Goal: Answer question/provide support

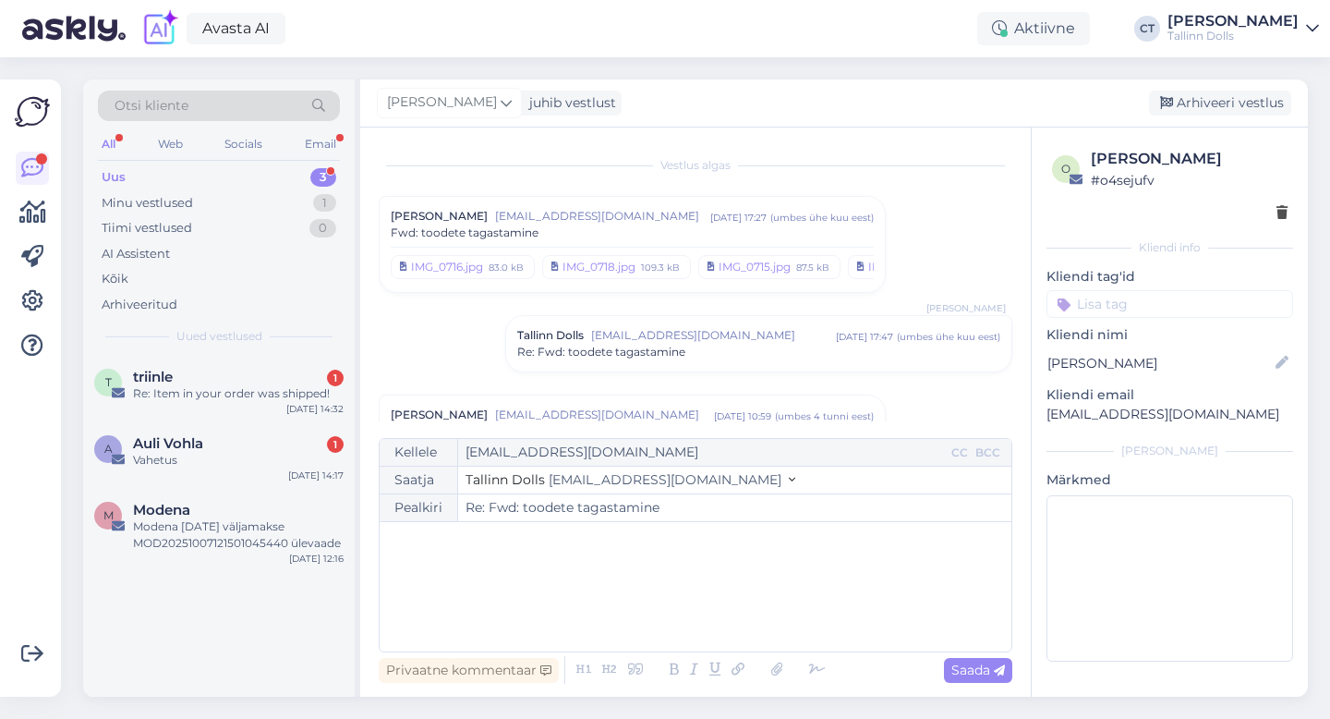
scroll to position [501, 0]
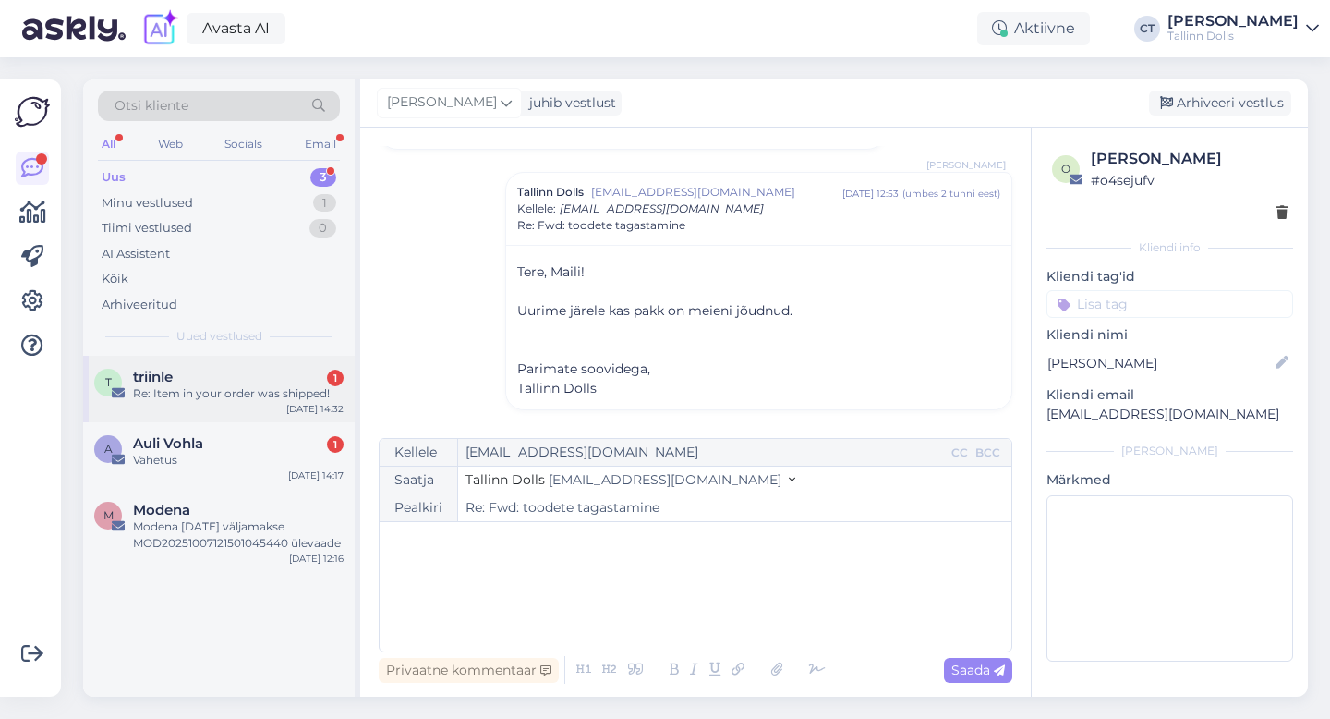
click at [265, 373] on div "triinle 1" at bounding box center [238, 377] width 211 height 17
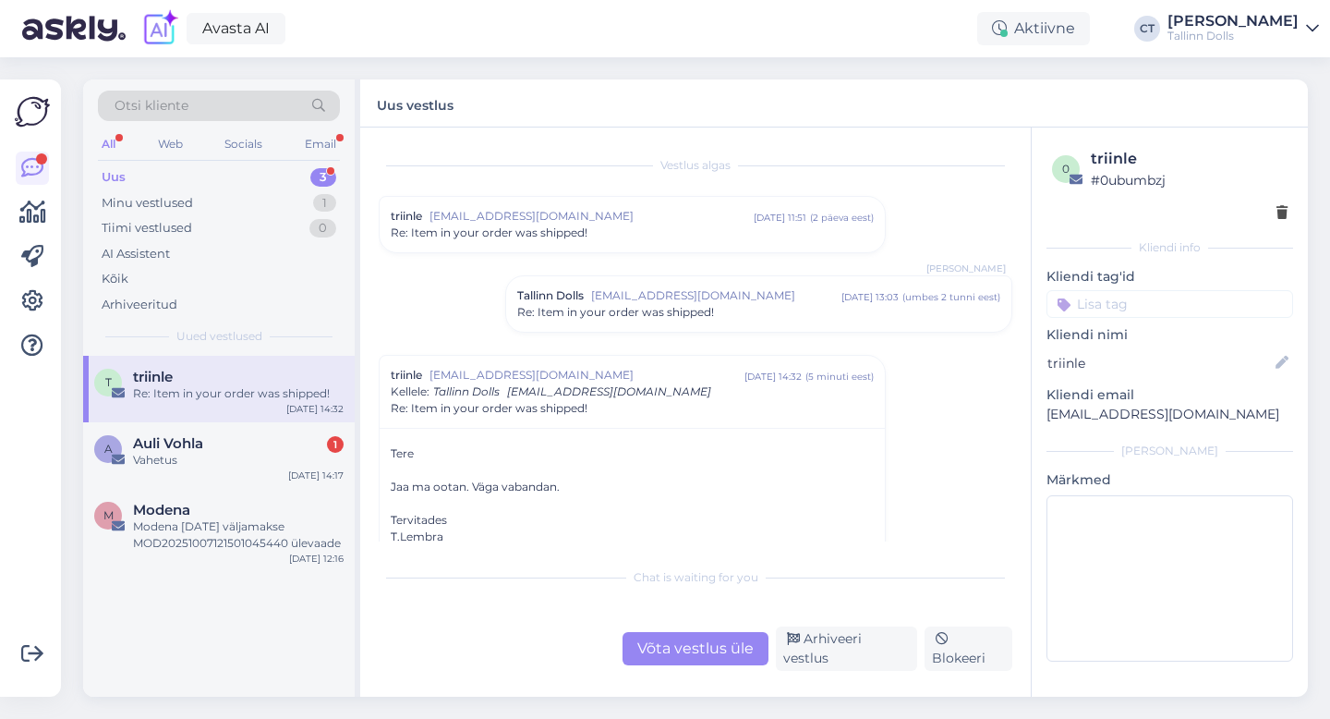
scroll to position [114, 0]
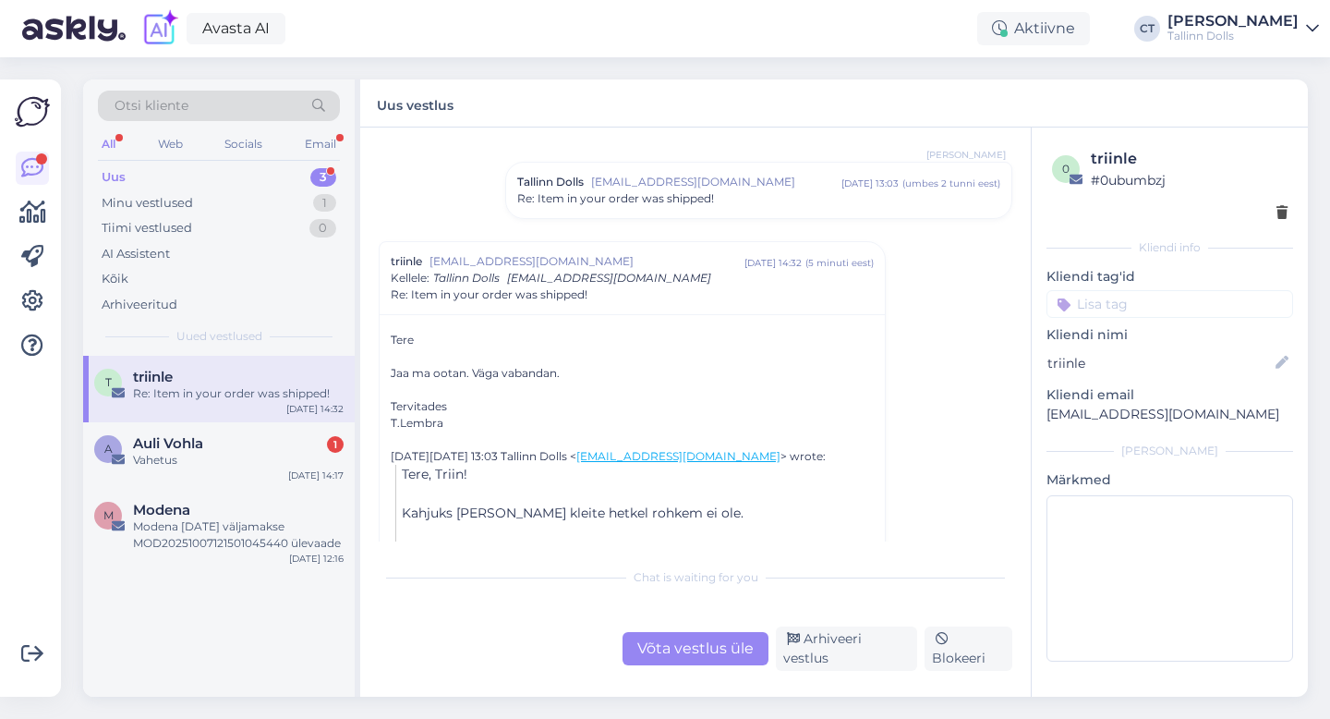
click at [701, 184] on span "[EMAIL_ADDRESS][DOMAIN_NAME]" at bounding box center [716, 182] width 250 height 17
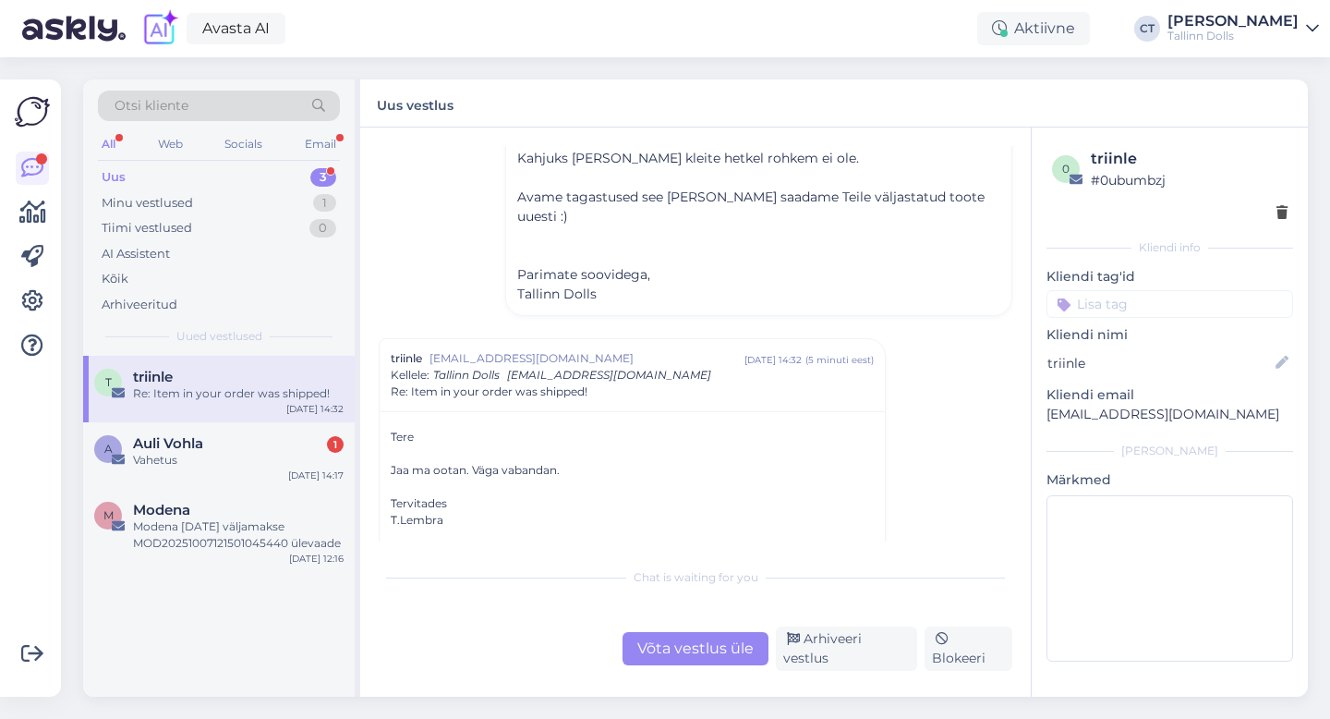
scroll to position [260, 0]
click at [835, 655] on div "Arhiveeri vestlus" at bounding box center [846, 648] width 141 height 44
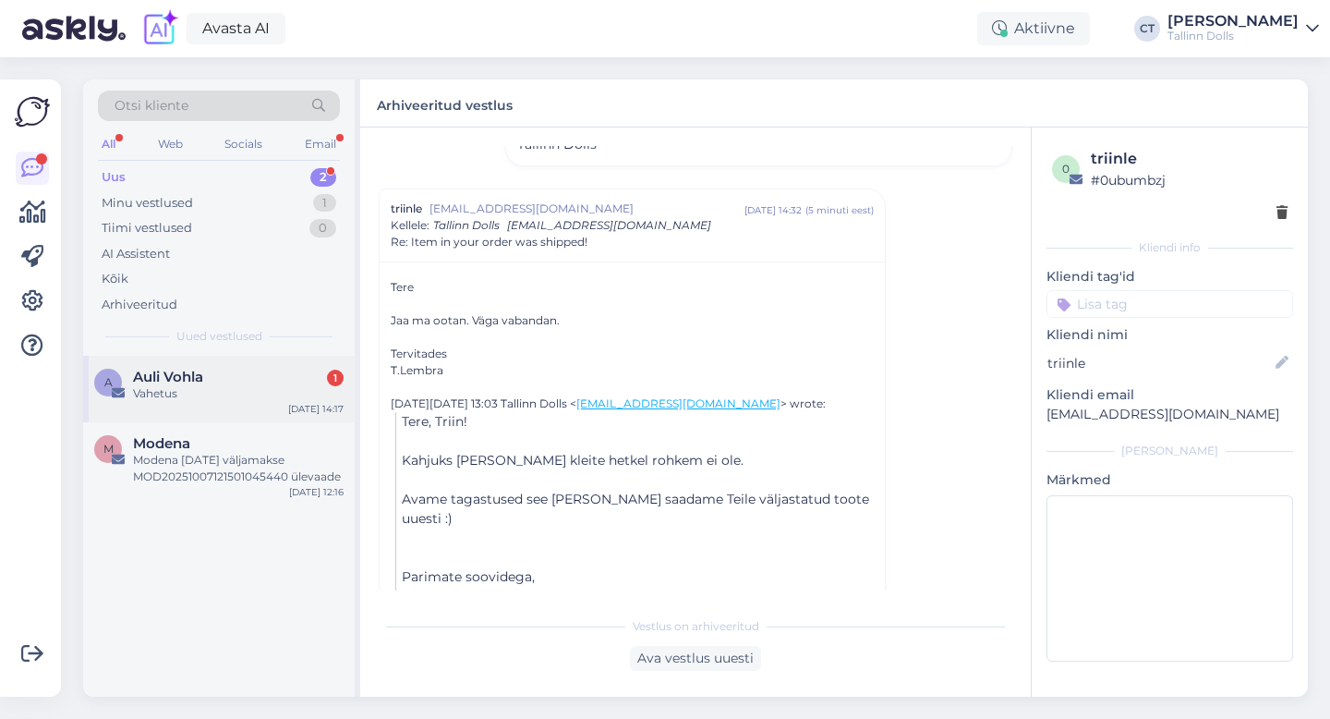
click at [247, 386] on div "Vahetus" at bounding box center [238, 393] width 211 height 17
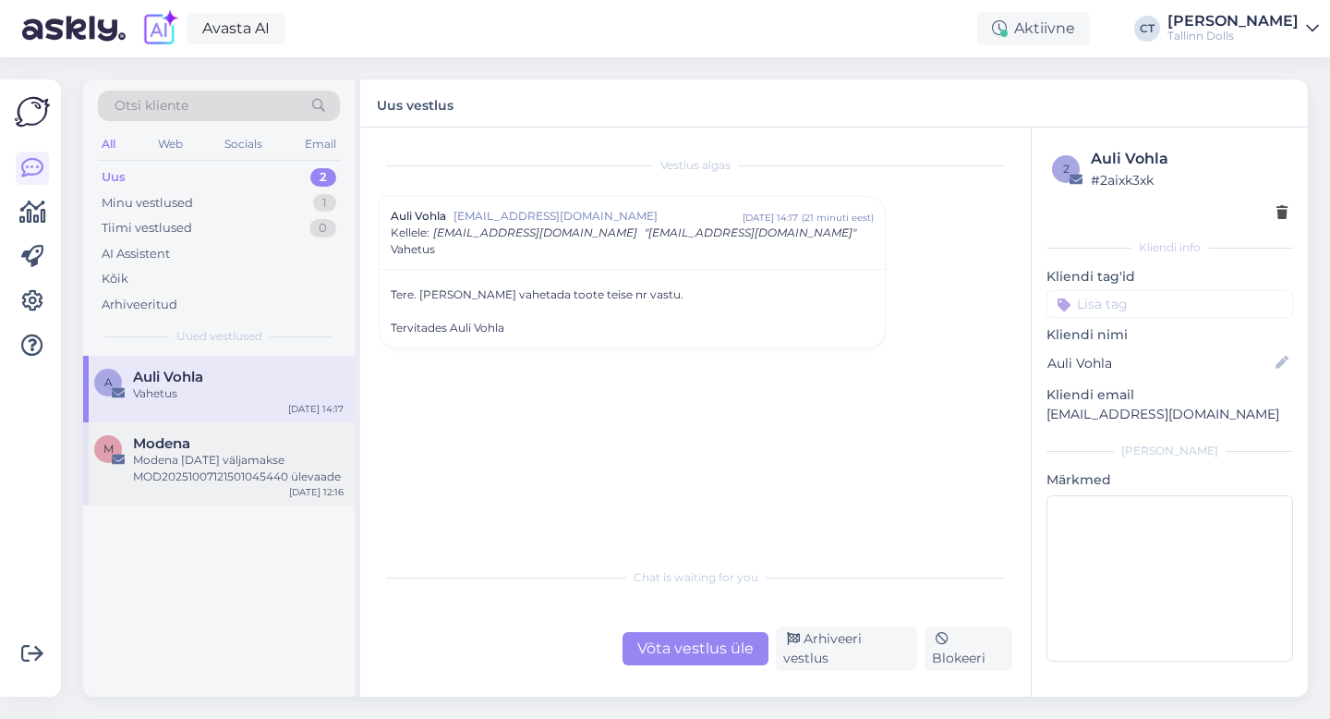
click at [226, 445] on div "Modena" at bounding box center [238, 443] width 211 height 17
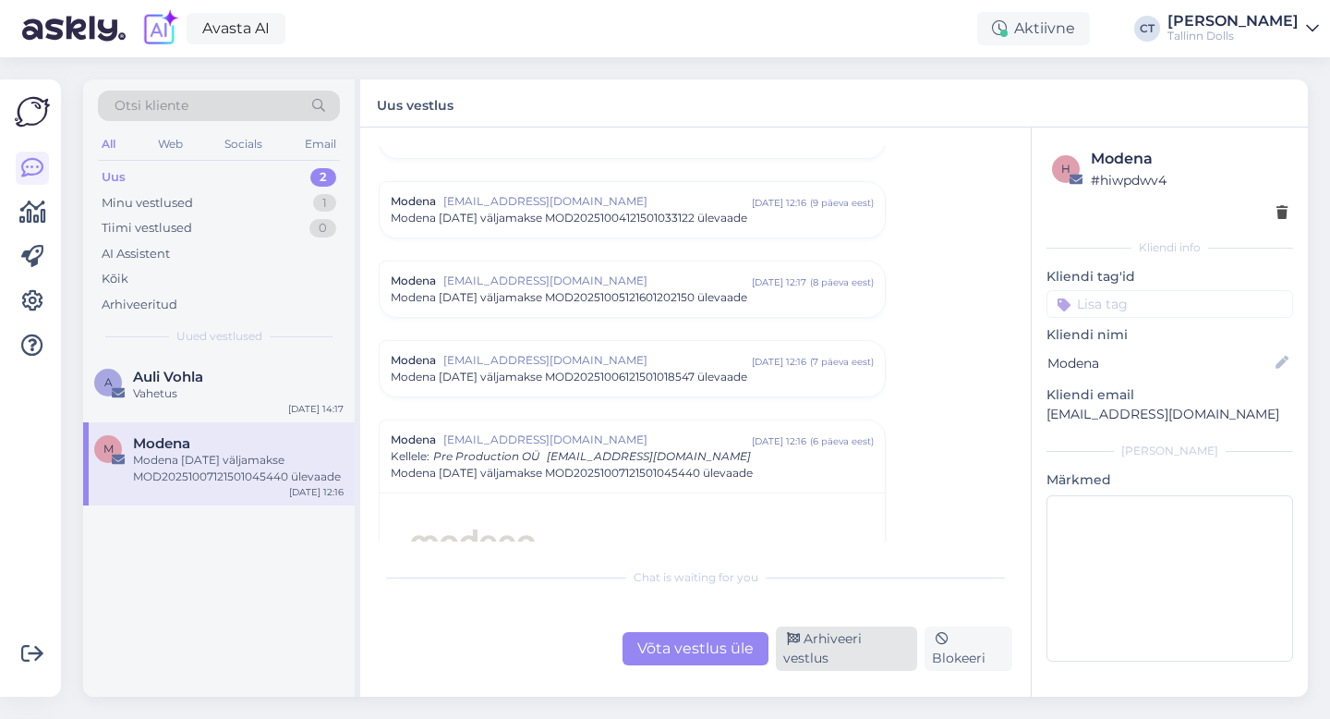
click at [864, 654] on div "Arhiveeri vestlus" at bounding box center [846, 648] width 141 height 44
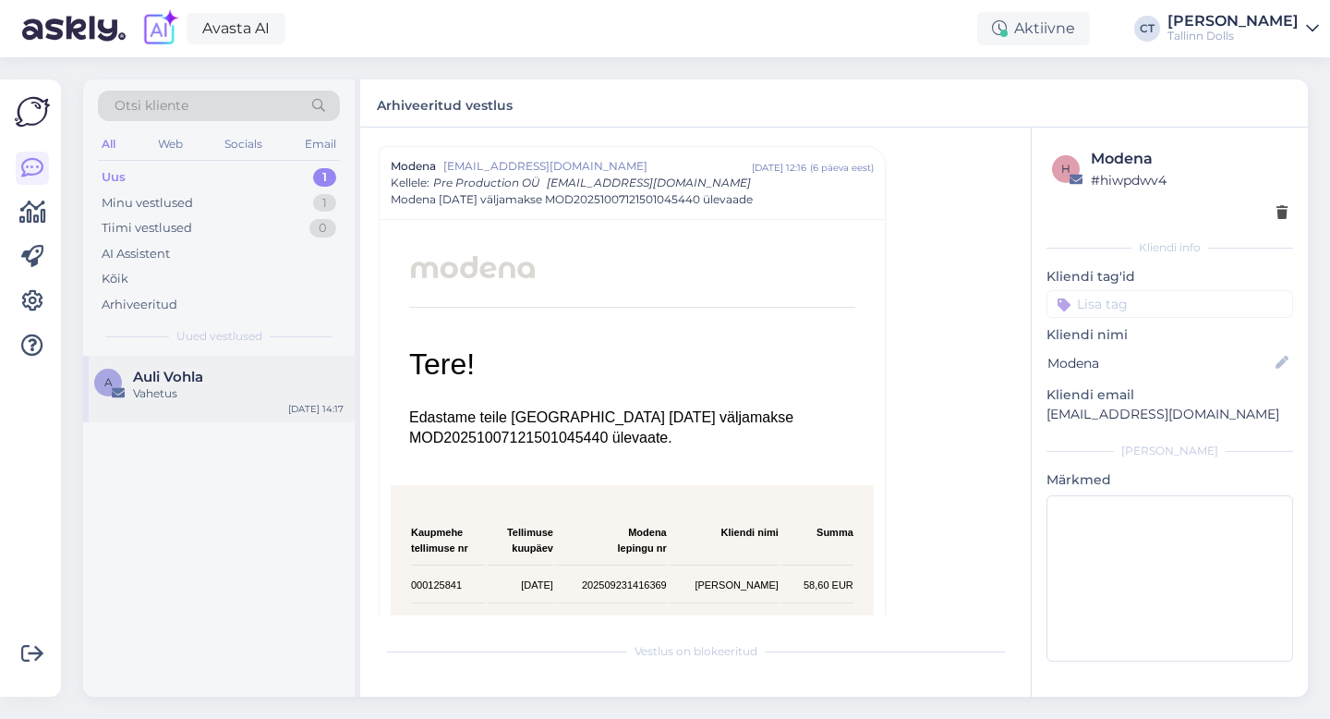
click at [208, 394] on div "Vahetus" at bounding box center [238, 393] width 211 height 17
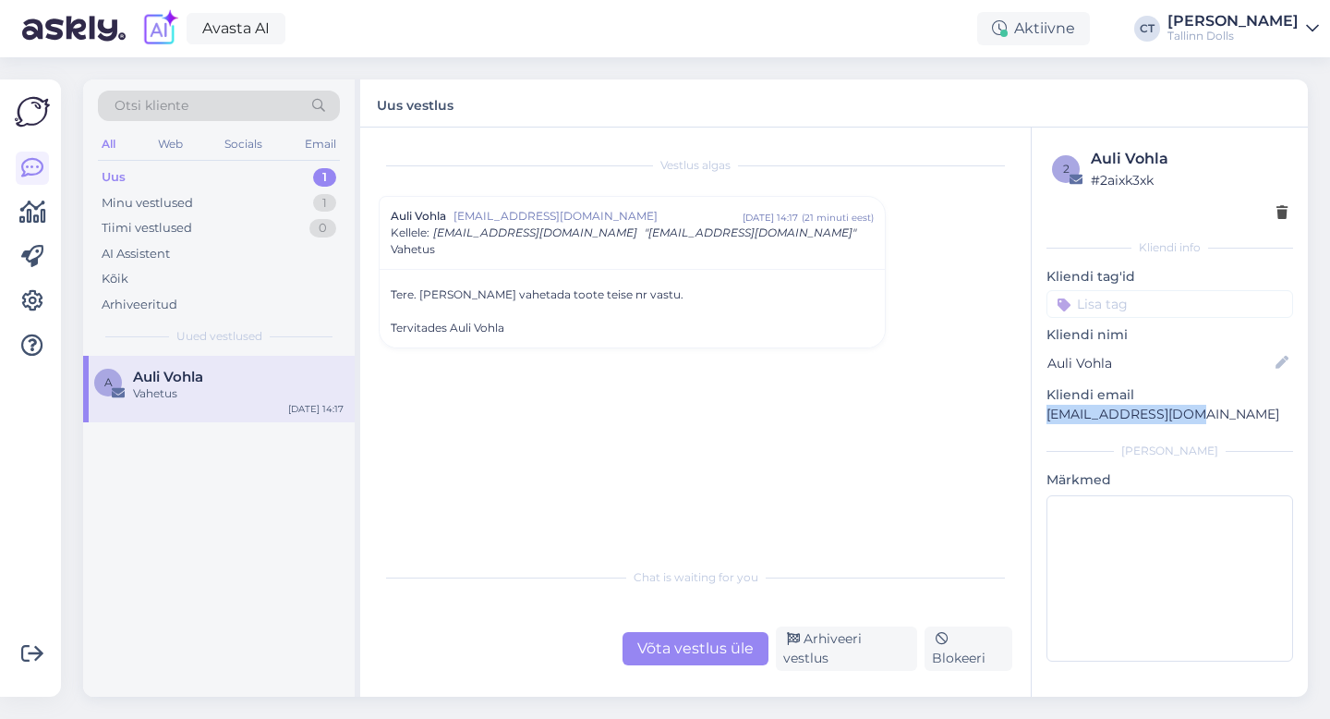
drag, startPoint x: 1200, startPoint y: 411, endPoint x: 1048, endPoint y: 414, distance: 151.5
click at [1048, 414] on p "[EMAIL_ADDRESS][DOMAIN_NAME]" at bounding box center [1169, 414] width 247 height 19
copy p "[EMAIL_ADDRESS][DOMAIN_NAME]"
click at [717, 659] on div "Võta vestlus üle" at bounding box center [696, 648] width 146 height 33
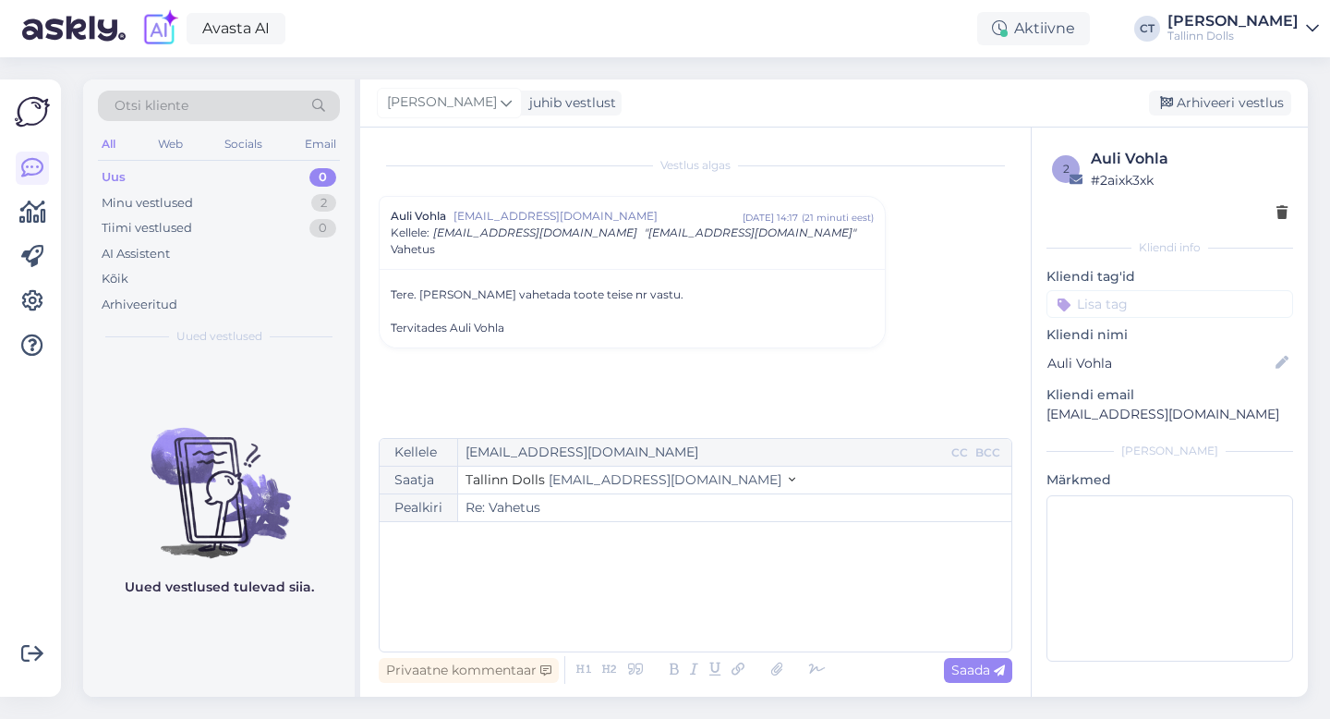
click at [684, 594] on div "﻿" at bounding box center [695, 586] width 613 height 111
click at [583, 550] on p "﻿" at bounding box center [695, 540] width 613 height 19
click at [508, 567] on div "﻿" at bounding box center [695, 586] width 613 height 111
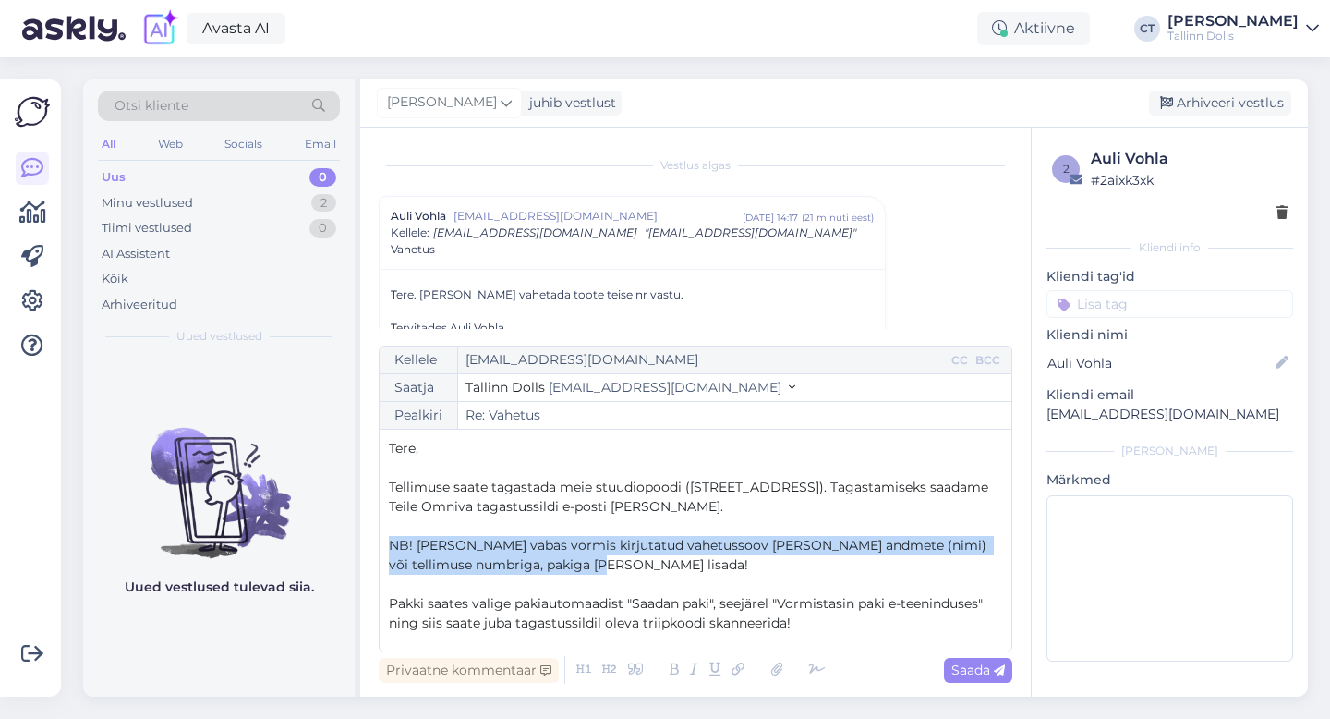
drag, startPoint x: 615, startPoint y: 560, endPoint x: 376, endPoint y: 543, distance: 239.8
click at [376, 543] on div "Vestlus algas Auli Vohla [EMAIL_ADDRESS][DOMAIN_NAME] [DATE] 14:17 ( 21 minuti …" at bounding box center [695, 411] width 671 height 569
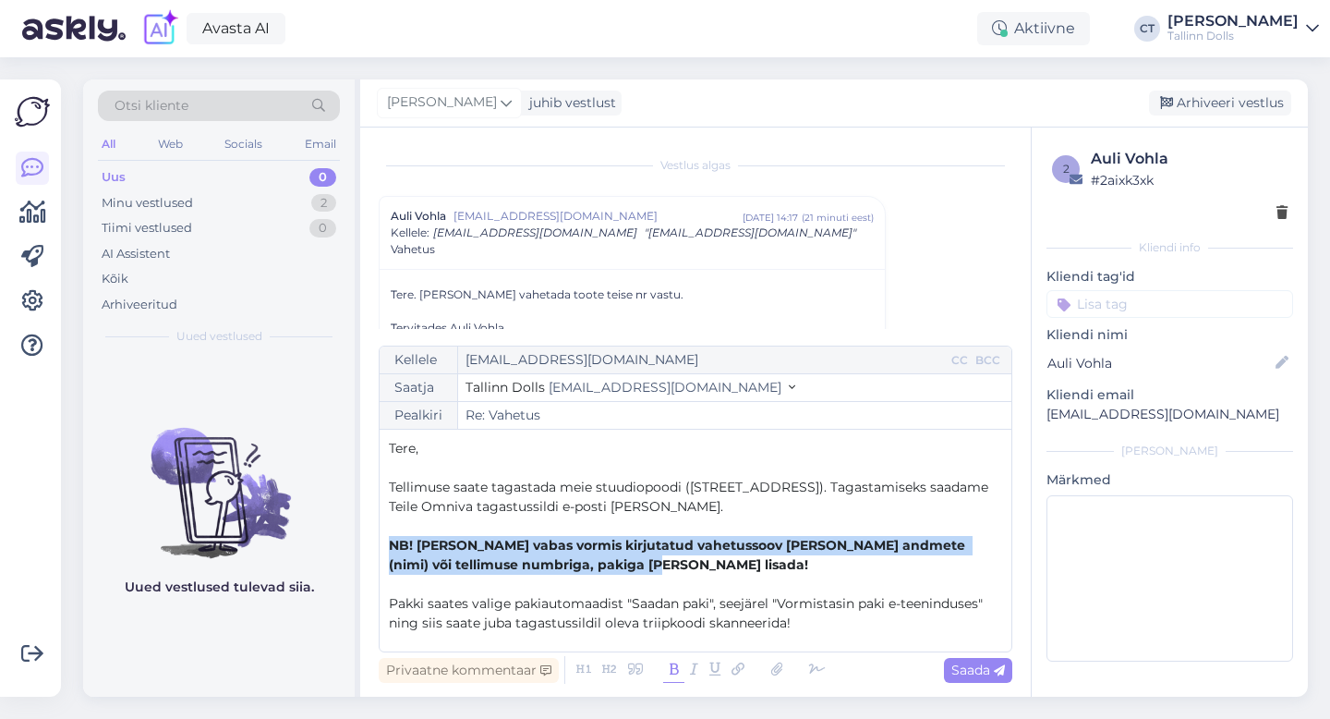
click at [672, 662] on icon at bounding box center [673, 670] width 21 height 26
click at [995, 671] on icon at bounding box center [999, 670] width 11 height 11
type input "Re: Re: Vahetus"
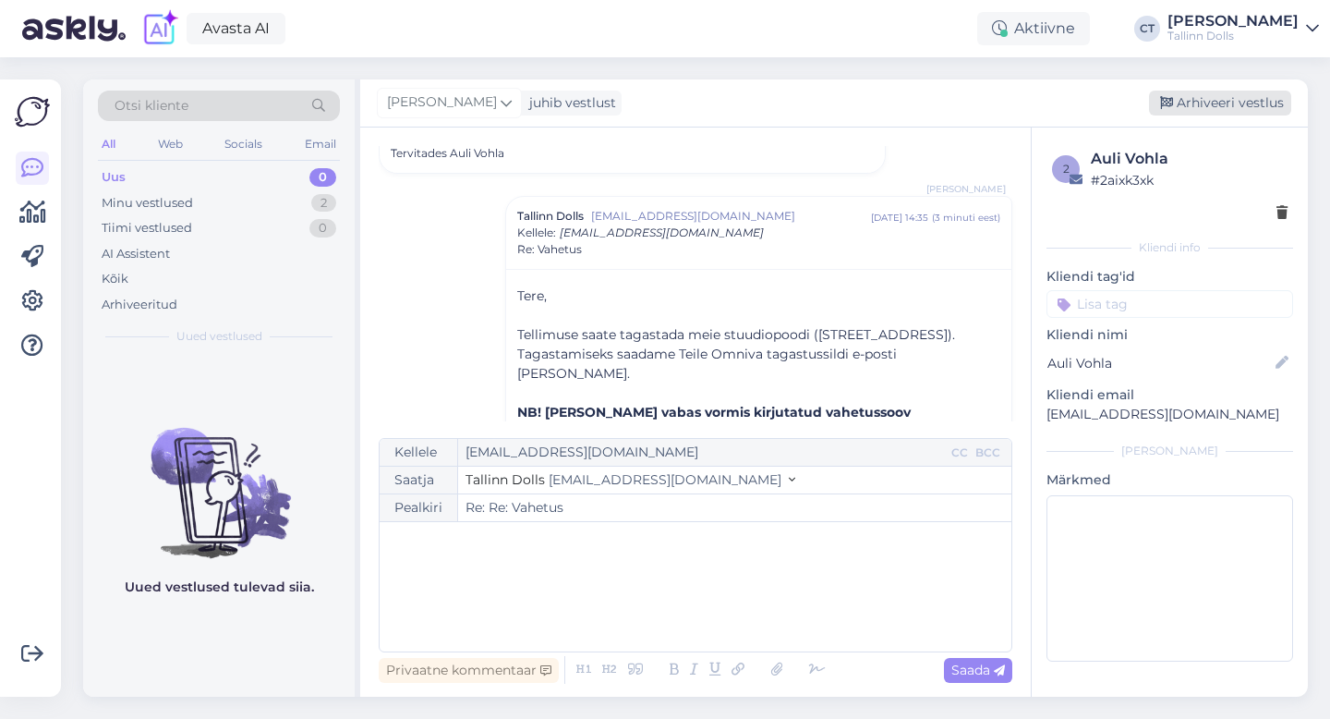
click at [1260, 102] on div "Arhiveeri vestlus" at bounding box center [1220, 103] width 142 height 25
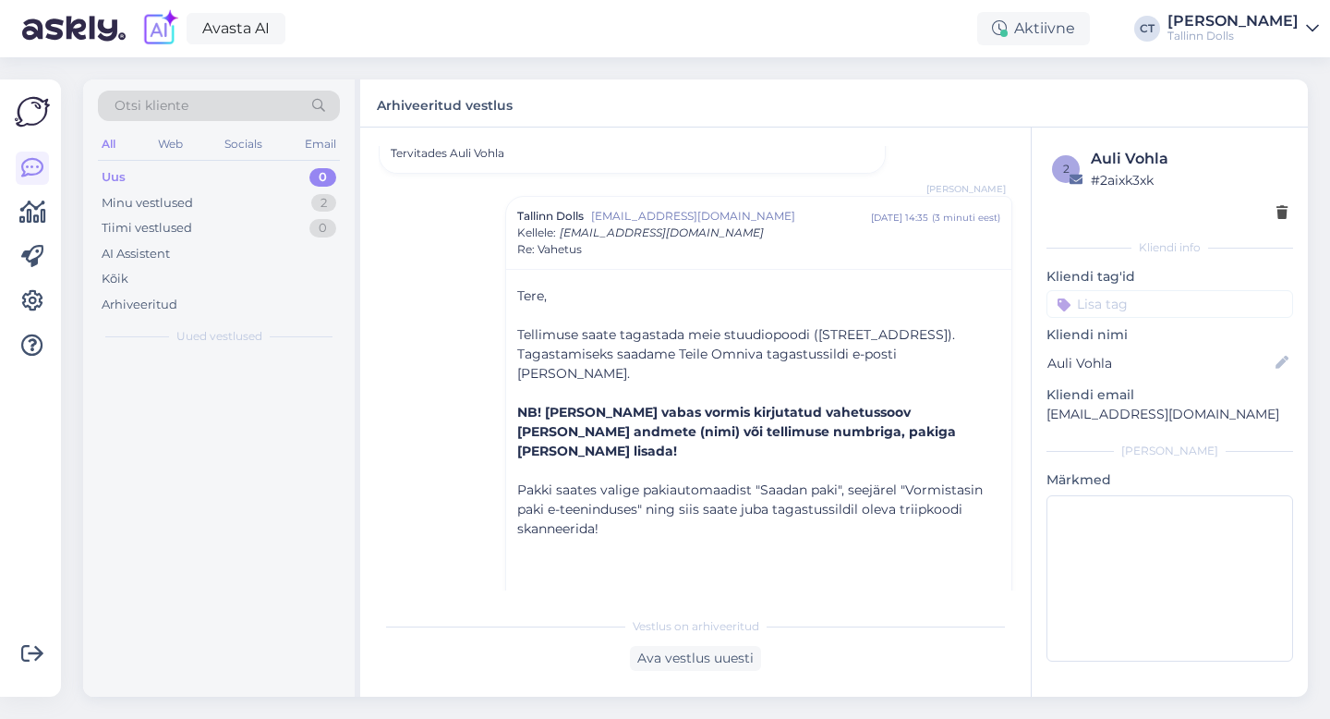
scroll to position [224, 0]
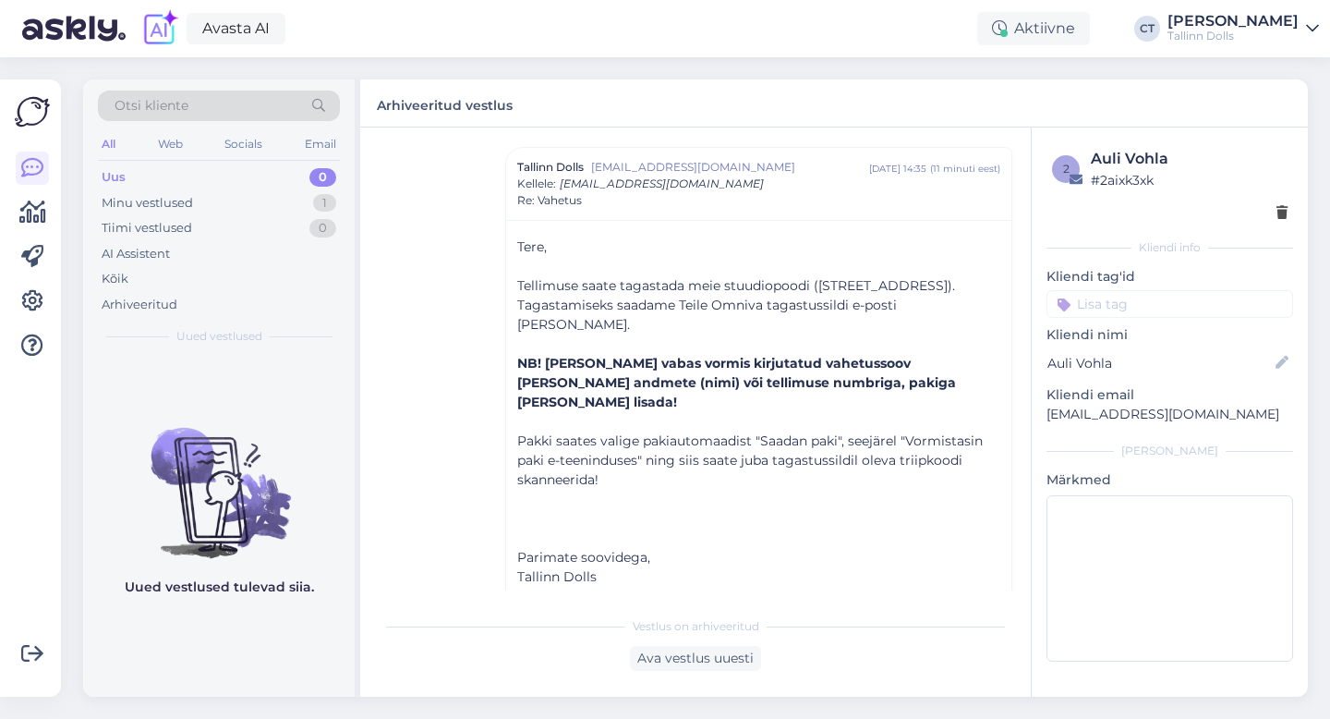
click at [259, 158] on div "All Web Socials Email" at bounding box center [219, 146] width 242 height 29
click at [259, 166] on div "Uus 0" at bounding box center [219, 177] width 242 height 26
click at [230, 166] on div "Uus 0" at bounding box center [219, 177] width 242 height 26
